Goal: Information Seeking & Learning: Learn about a topic

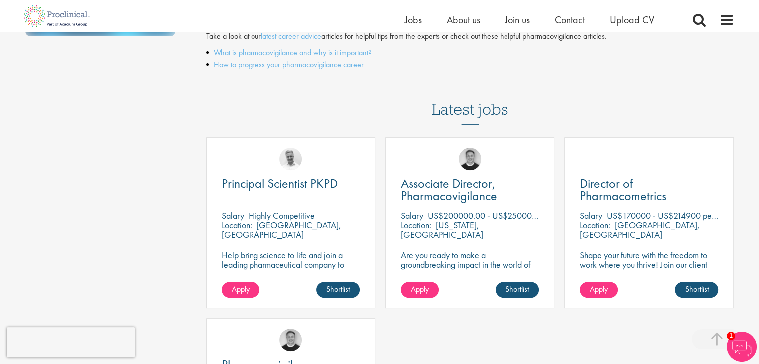
scroll to position [349, 0]
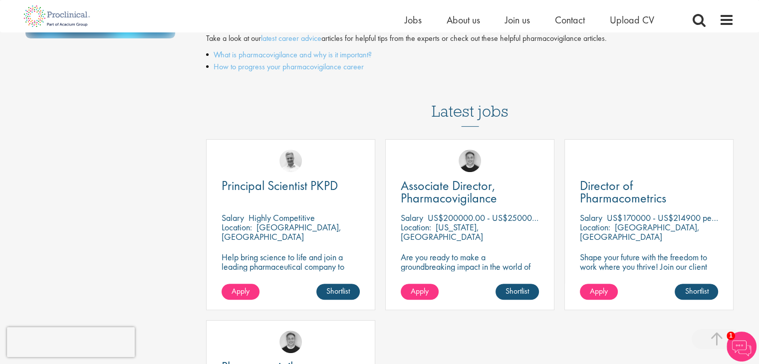
click at [467, 236] on div "Location: New York, USA" at bounding box center [470, 233] width 138 height 20
click at [462, 214] on div "Associate Director, Pharmacovigilance Salary US$200000.00 - US$250000.00 per an…" at bounding box center [469, 224] width 169 height 171
click at [431, 202] on span "Associate Director, Pharmacovigilance" at bounding box center [449, 191] width 96 height 29
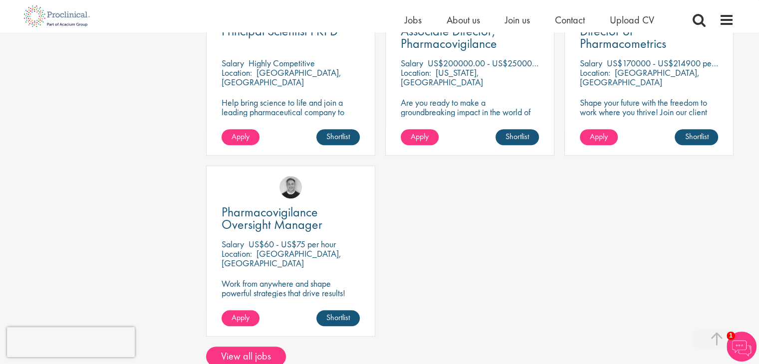
scroll to position [507, 0]
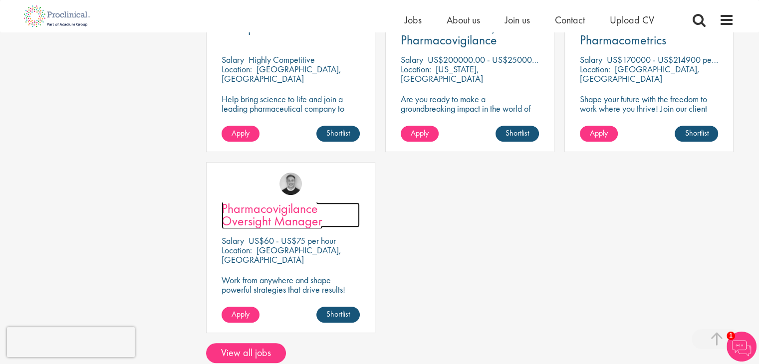
click at [276, 221] on span "Pharmacovigilance Oversight Manager" at bounding box center [272, 214] width 101 height 29
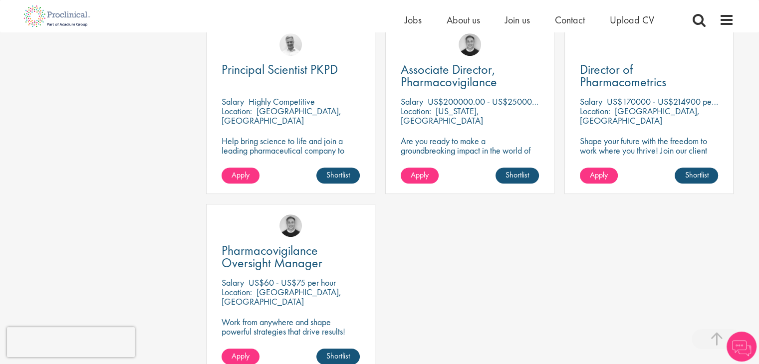
scroll to position [465, 0]
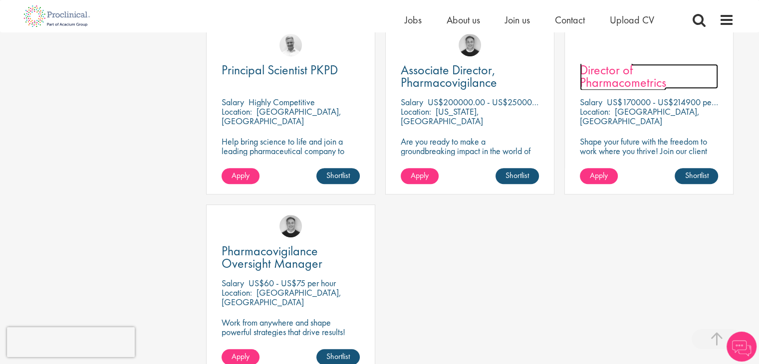
click at [623, 74] on span "Director of Pharmacometrics" at bounding box center [623, 75] width 86 height 29
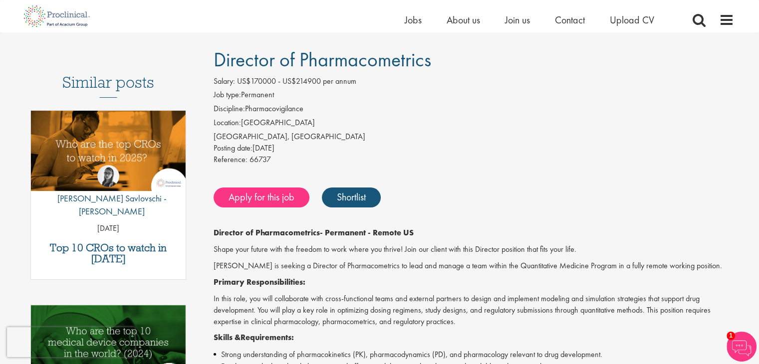
scroll to position [50, 0]
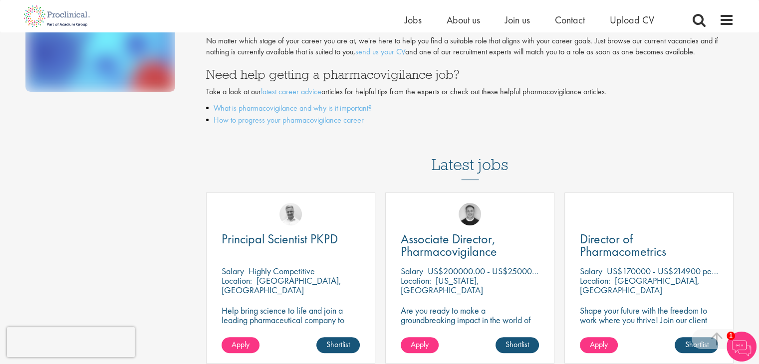
scroll to position [299, 0]
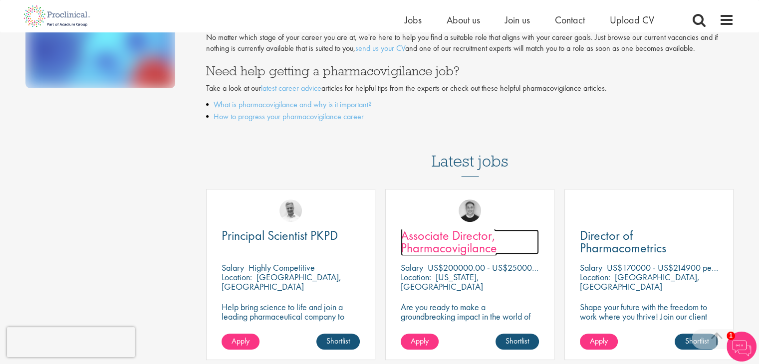
click at [462, 249] on span "Associate Director, Pharmacovigilance" at bounding box center [449, 241] width 96 height 29
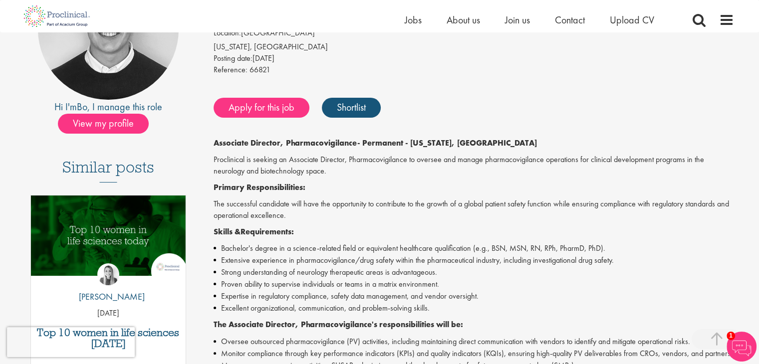
scroll to position [150, 0]
